Goal: Communication & Community: Connect with others

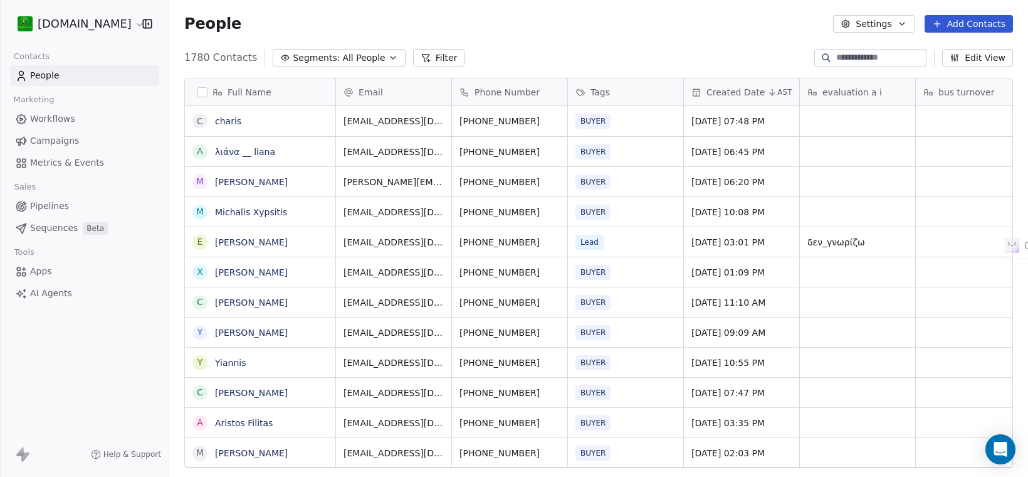
scroll to position [408, 847]
click at [861, 54] on input at bounding box center [881, 57] width 88 height 13
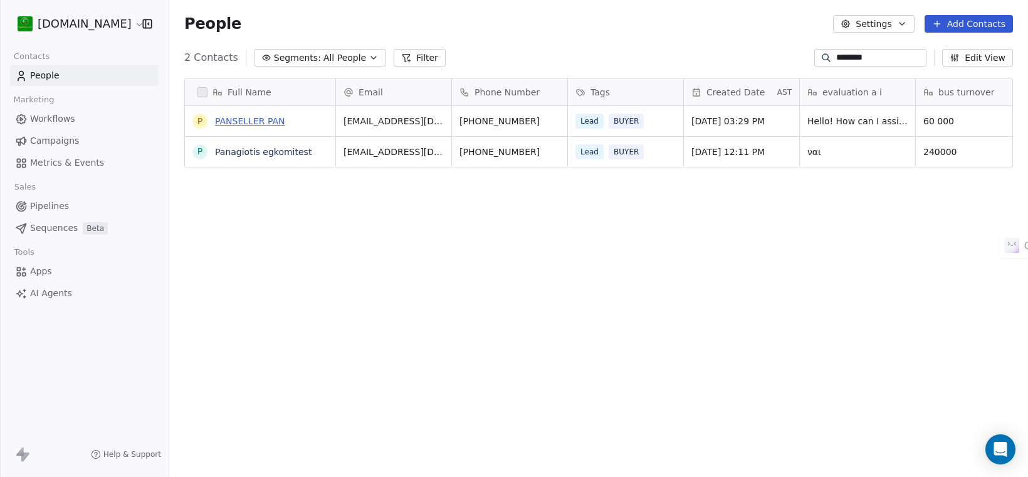
type input "********"
click at [248, 120] on link "PANSELLER PAN" at bounding box center [250, 121] width 70 height 10
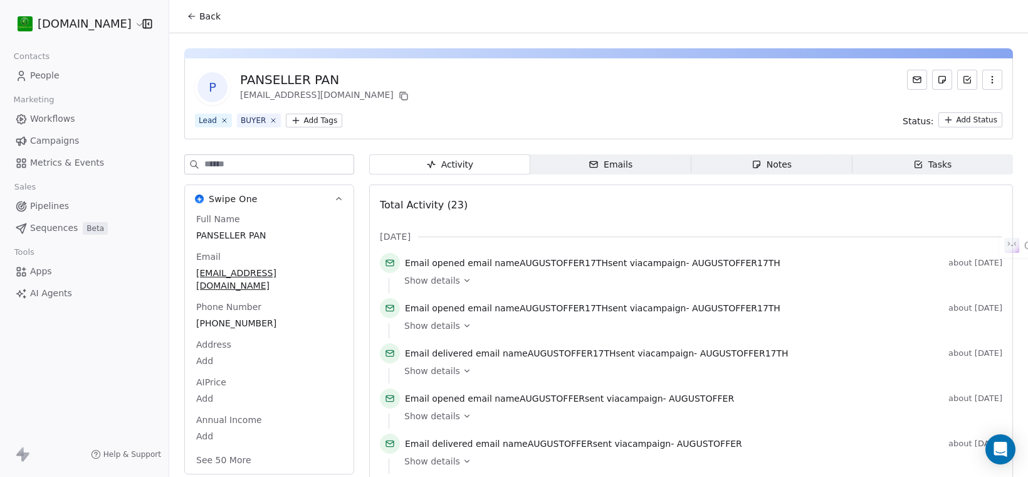
click at [598, 164] on div "Emails" at bounding box center [611, 164] width 44 height 13
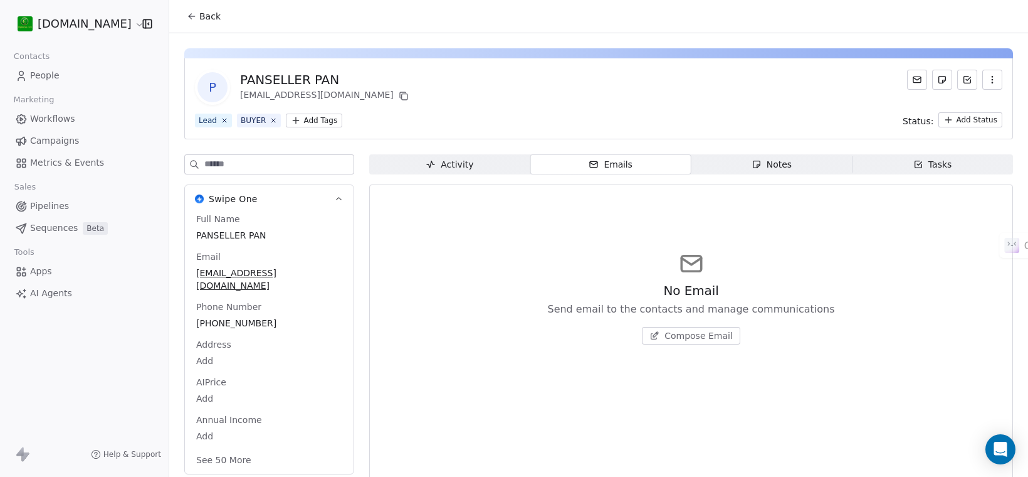
click at [674, 339] on span "Compose Email" at bounding box center [699, 335] width 68 height 13
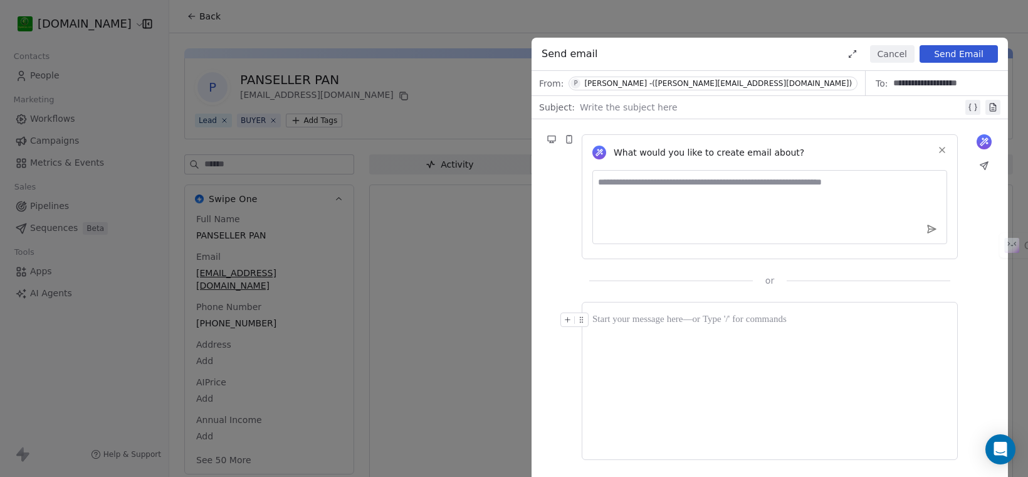
click at [630, 352] on div at bounding box center [770, 380] width 355 height 137
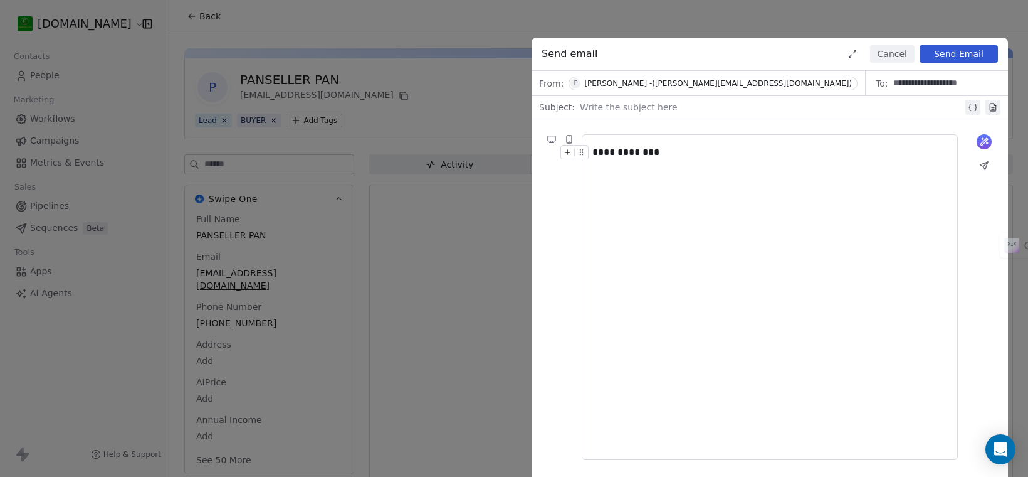
click at [739, 107] on div at bounding box center [771, 107] width 383 height 15
click at [959, 53] on button "Send Email" at bounding box center [959, 54] width 78 height 18
